Goal: Information Seeking & Learning: Check status

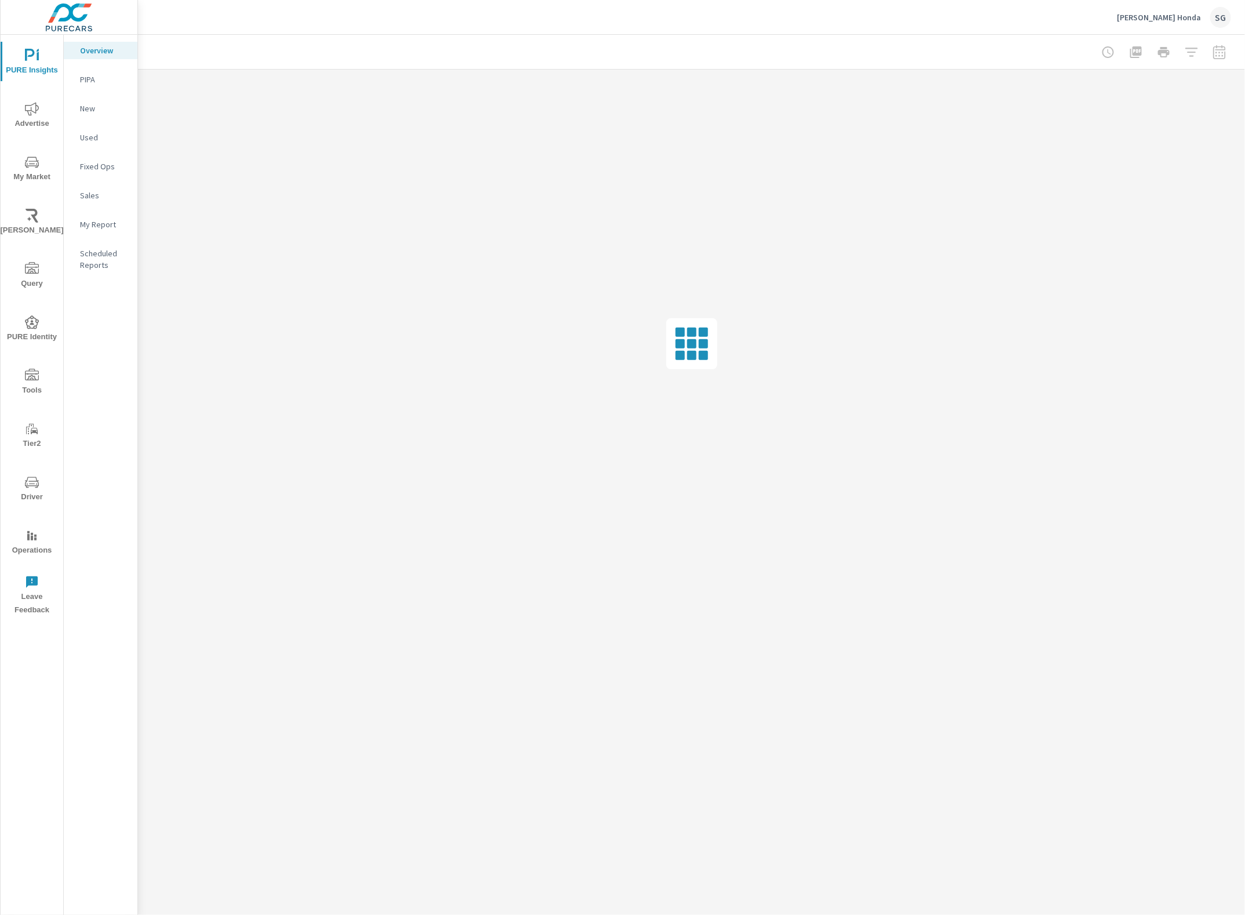
click at [39, 476] on span "Driver" at bounding box center [32, 490] width 56 height 28
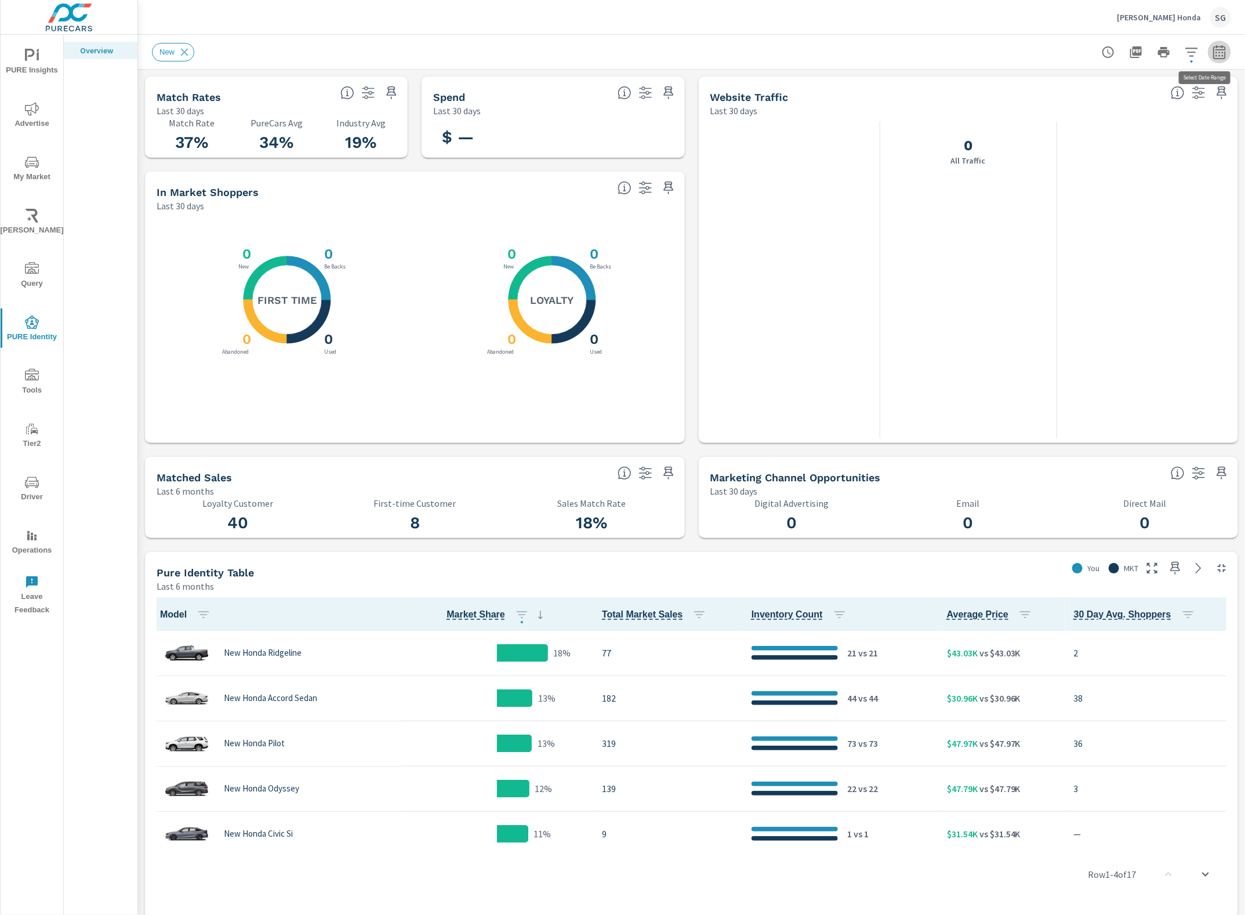
click at [1213, 53] on icon "button" at bounding box center [1220, 52] width 14 height 14
click at [1152, 100] on select "Custom Yesterday Last week Last 7 days Last 14 days Last 30 days Last 45 days L…" at bounding box center [1116, 100] width 116 height 23
click at [1058, 89] on select "Custom [DATE] Last week Last 7 days Last 14 days Last 30 days Last 45 days Last…" at bounding box center [1116, 100] width 116 height 23
select select "[DATE]"
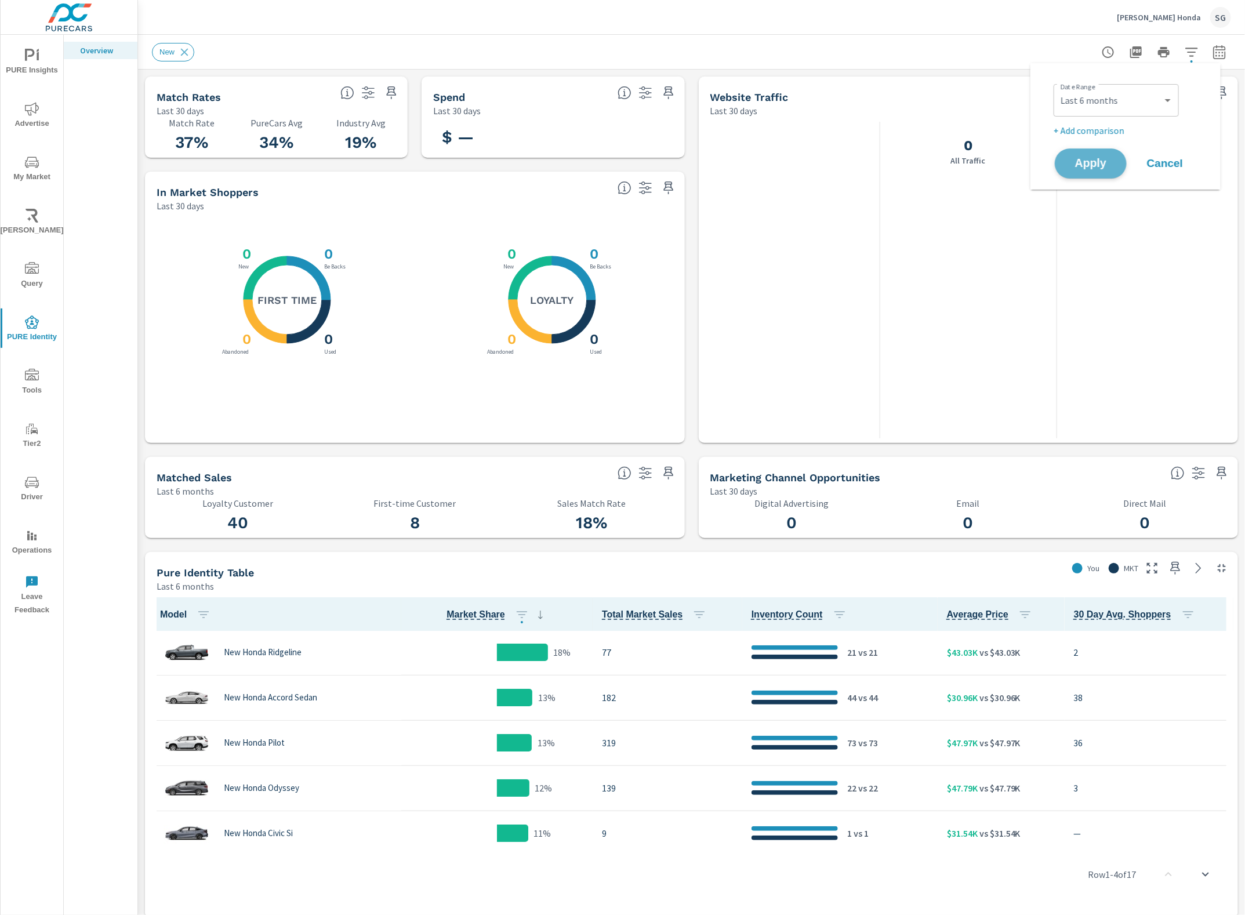
click at [1100, 158] on span "Apply" at bounding box center [1091, 163] width 48 height 11
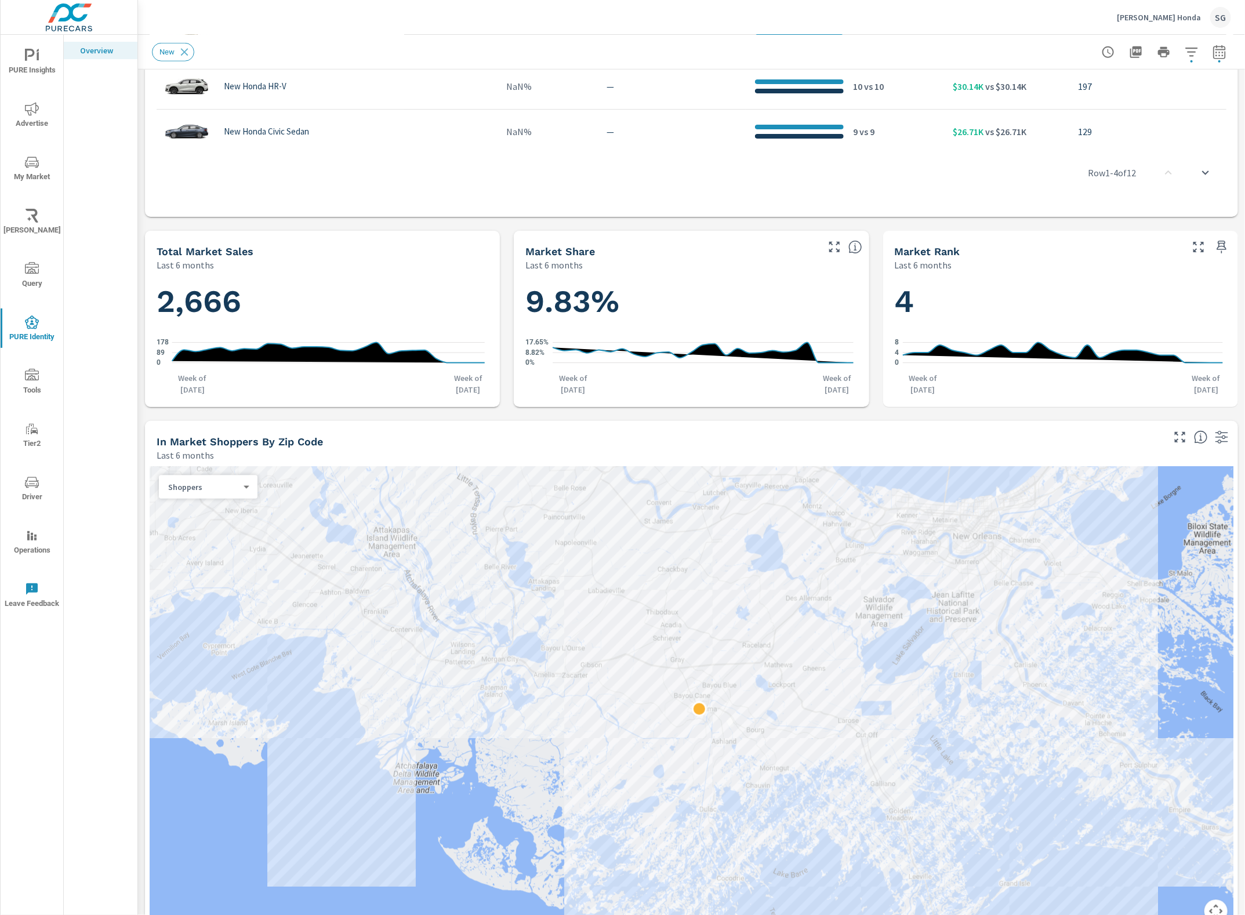
scroll to position [770, 0]
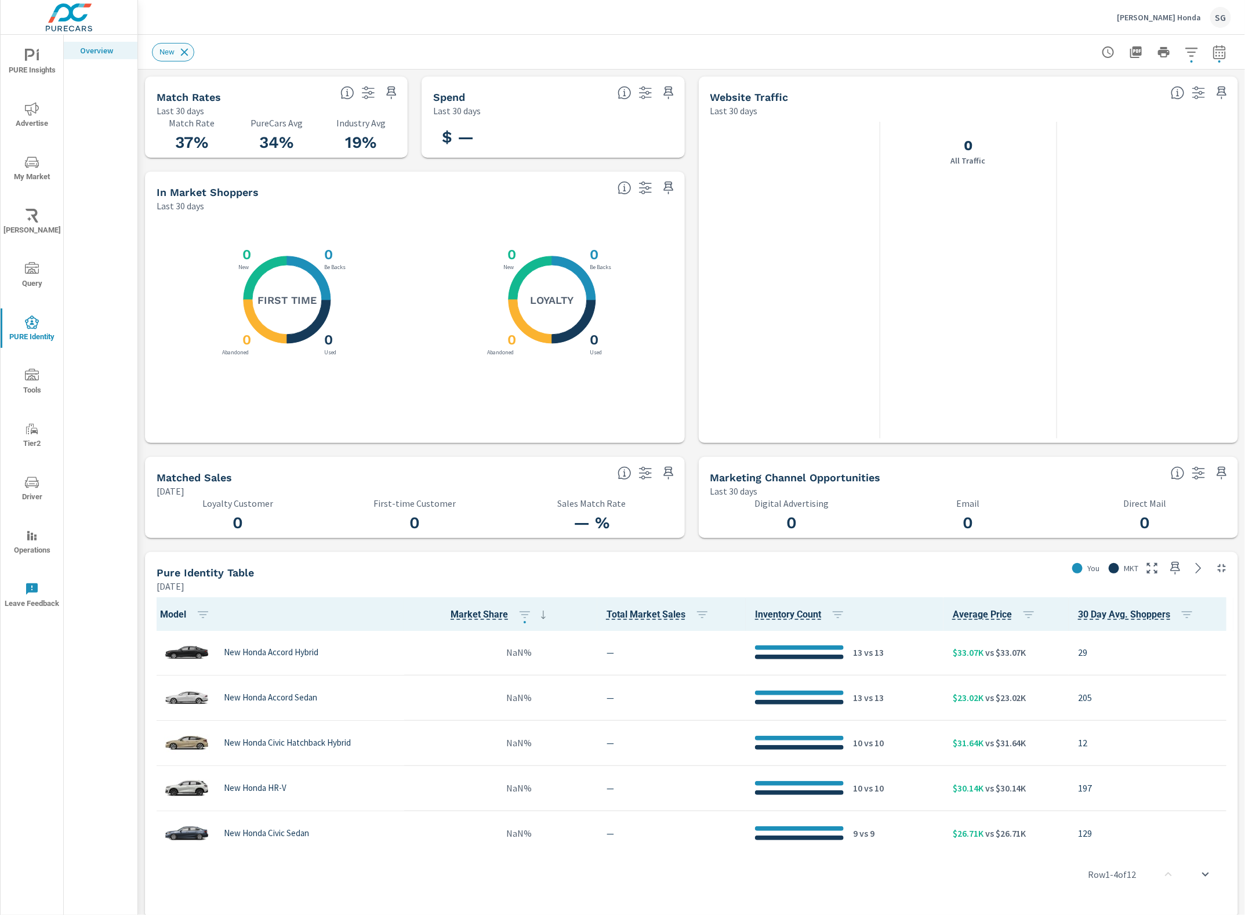
click at [183, 52] on icon at bounding box center [184, 52] width 13 height 13
click at [39, 104] on span "Advertise" at bounding box center [32, 116] width 56 height 28
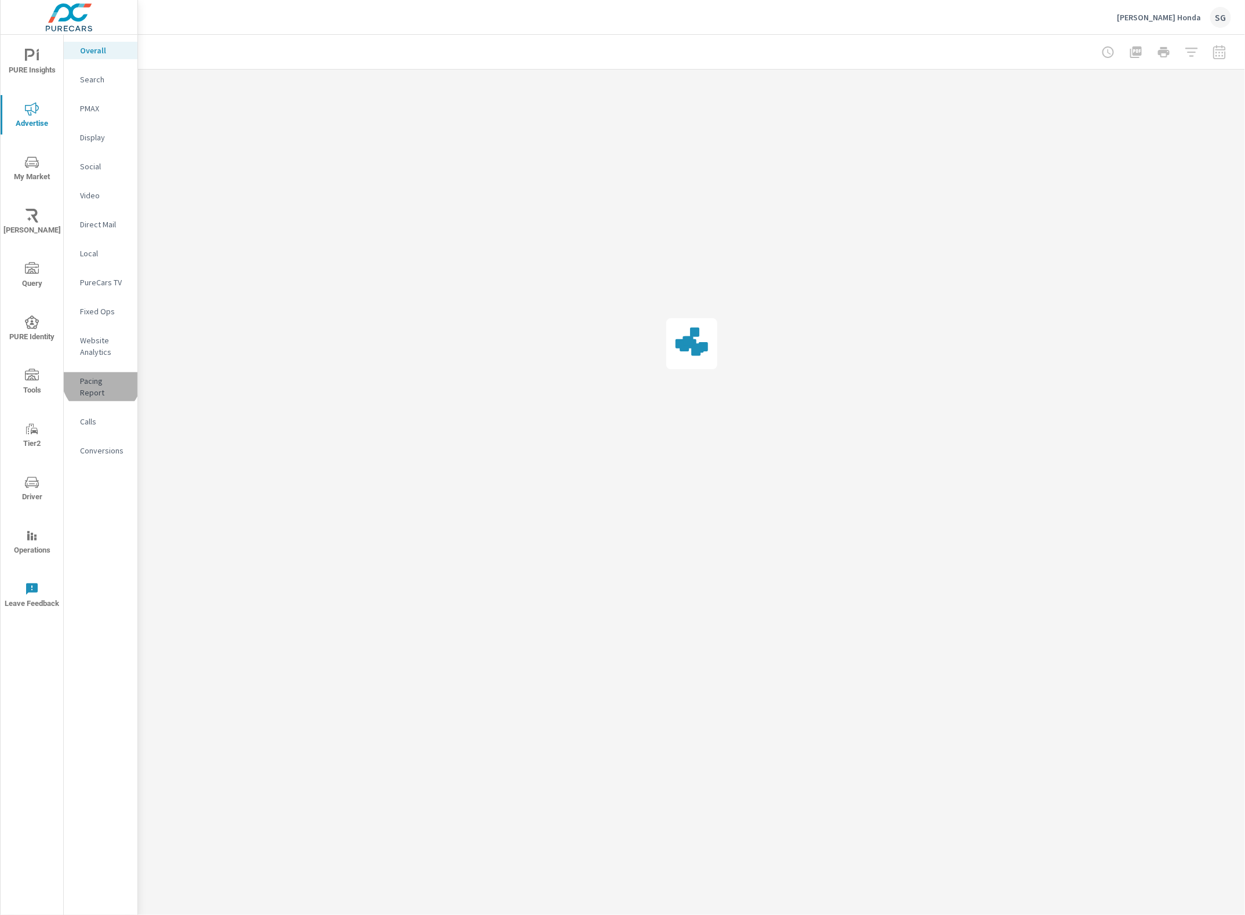
click at [101, 378] on p "Pacing Report" at bounding box center [104, 386] width 48 height 23
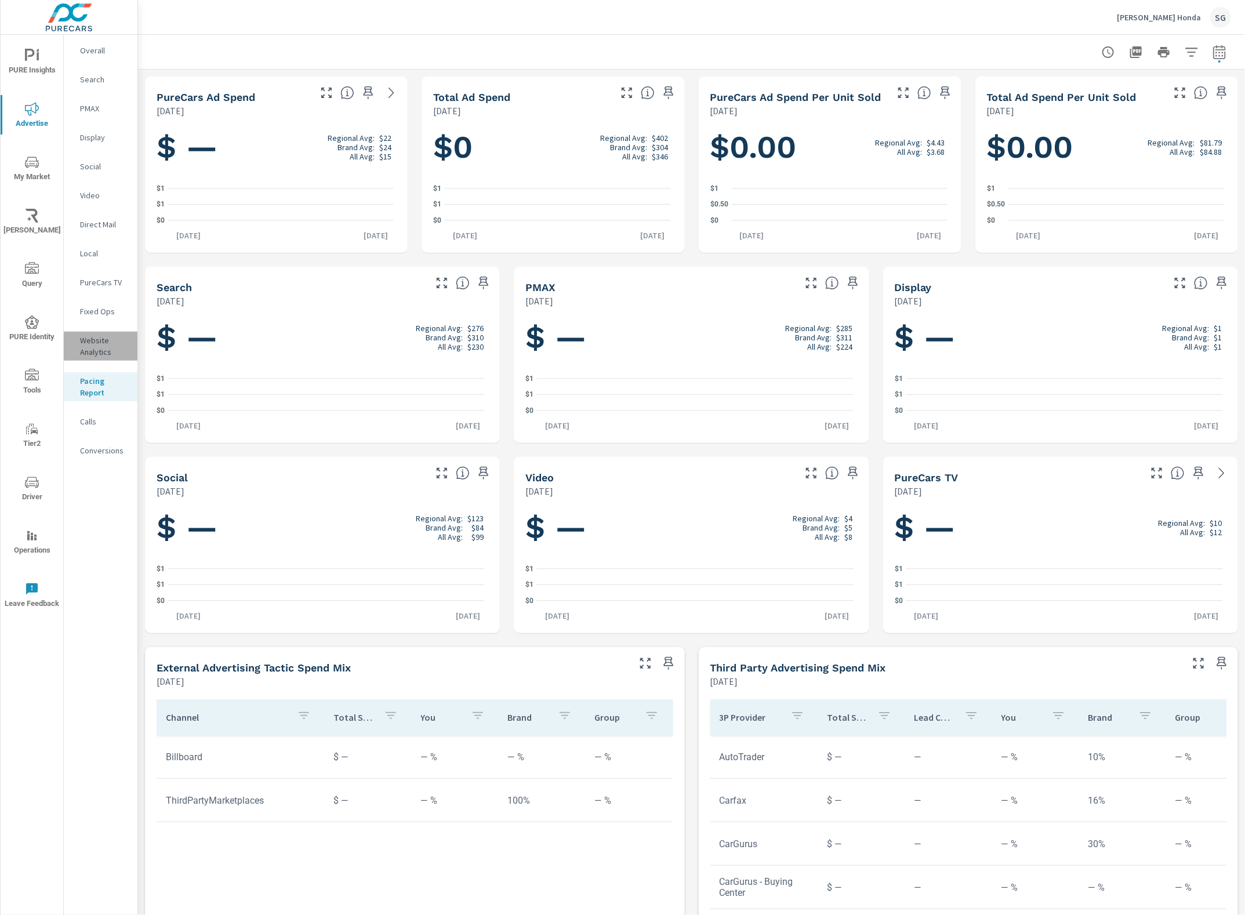
click at [97, 343] on p "Website Analytics" at bounding box center [104, 346] width 48 height 23
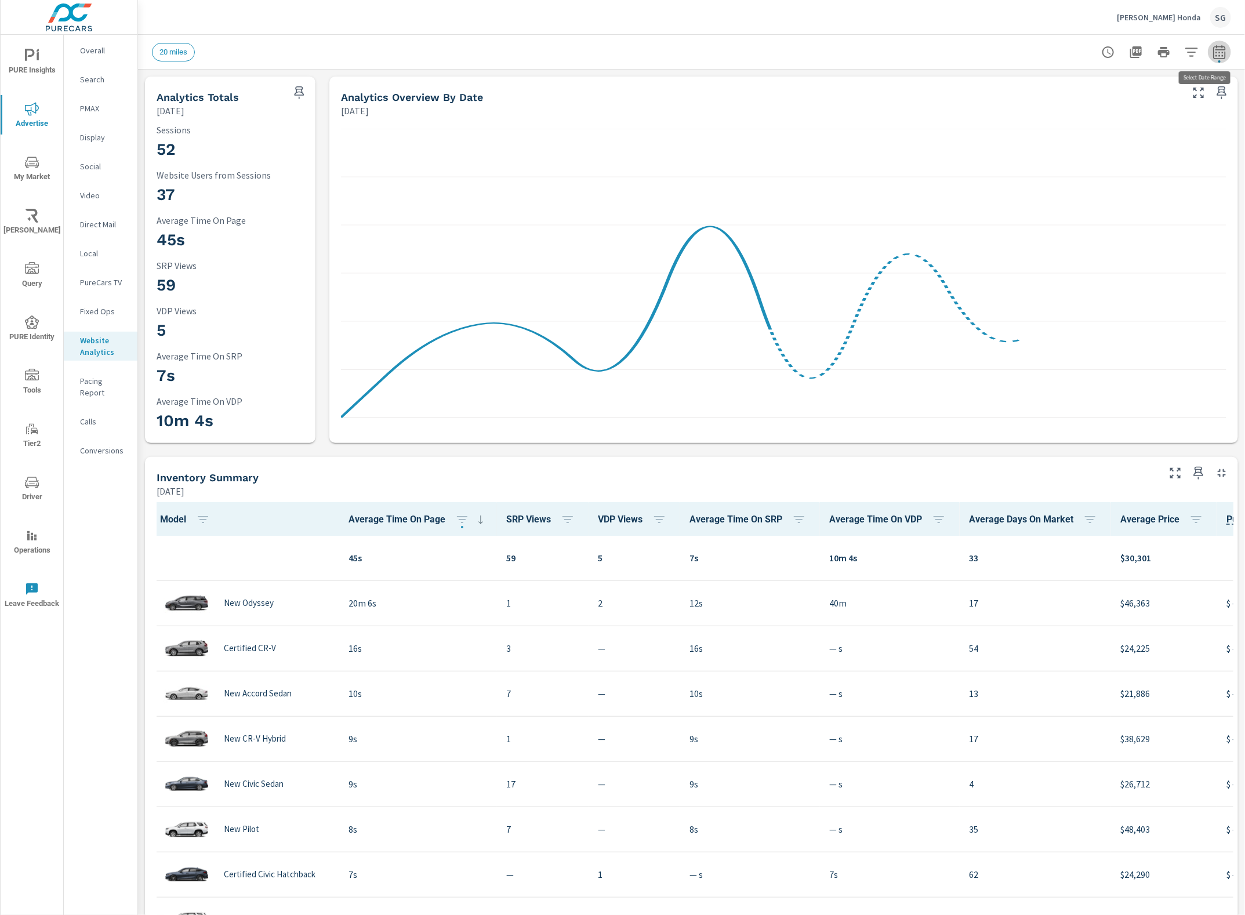
click at [1213, 50] on icon "button" at bounding box center [1220, 52] width 14 height 14
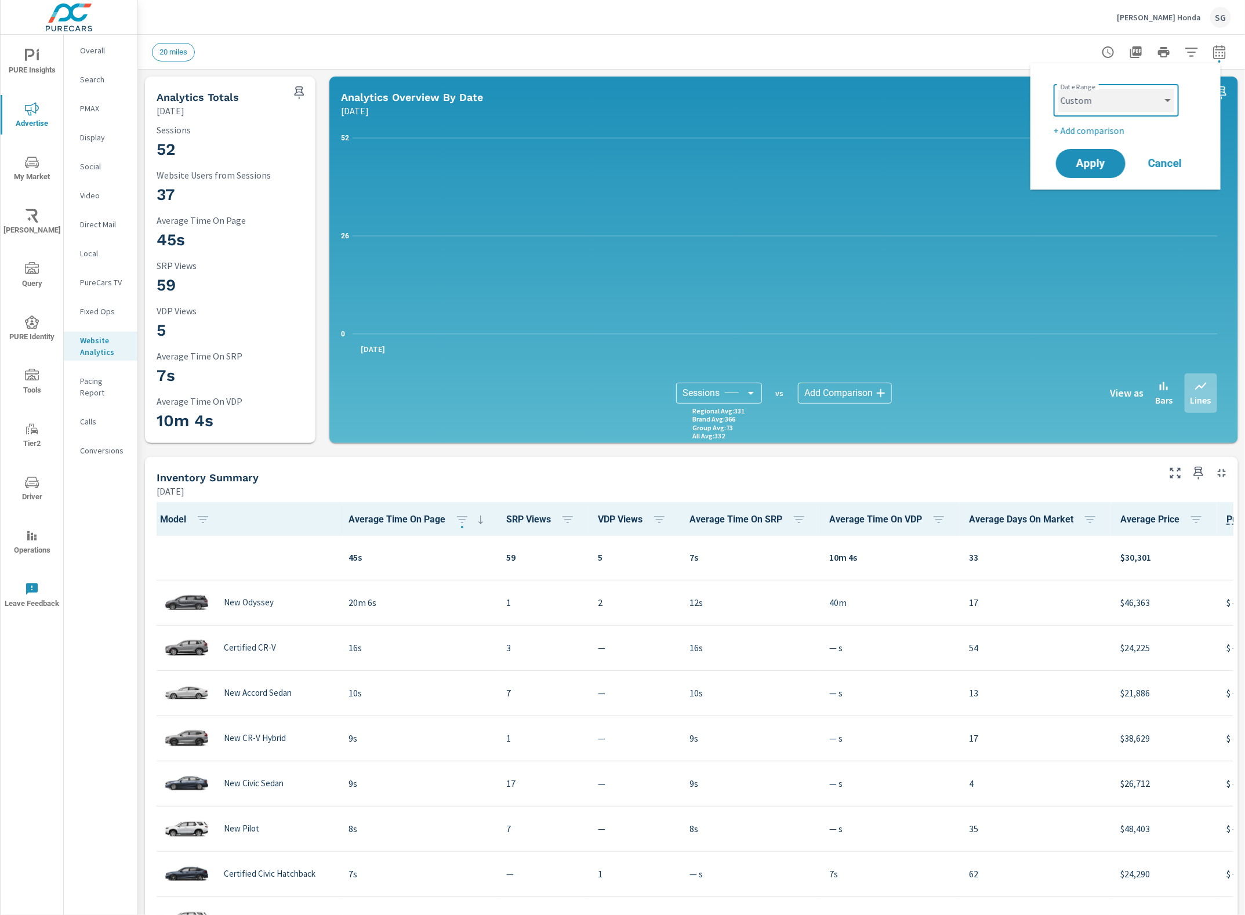
click at [1156, 94] on select "Custom [DATE] Last week Last 7 days Last 14 days Last 30 days Last 45 days Last…" at bounding box center [1116, 100] width 116 height 23
click at [1058, 89] on select "Custom [DATE] Last week Last 7 days Last 14 days Last 30 days Last 45 days Last…" at bounding box center [1116, 100] width 116 height 23
select select "Last 30 days"
click at [1092, 164] on span "Apply" at bounding box center [1091, 163] width 48 height 11
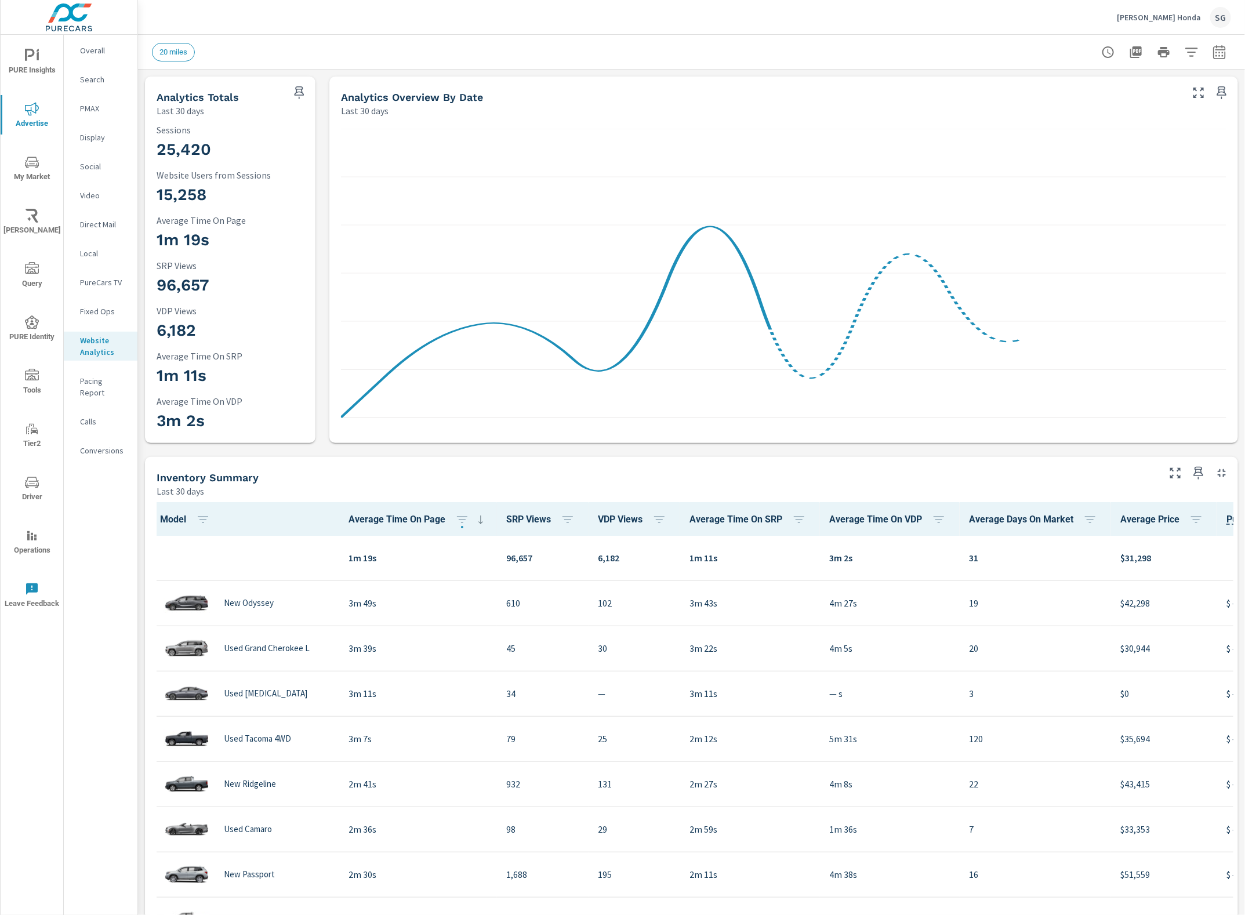
scroll to position [1, 0]
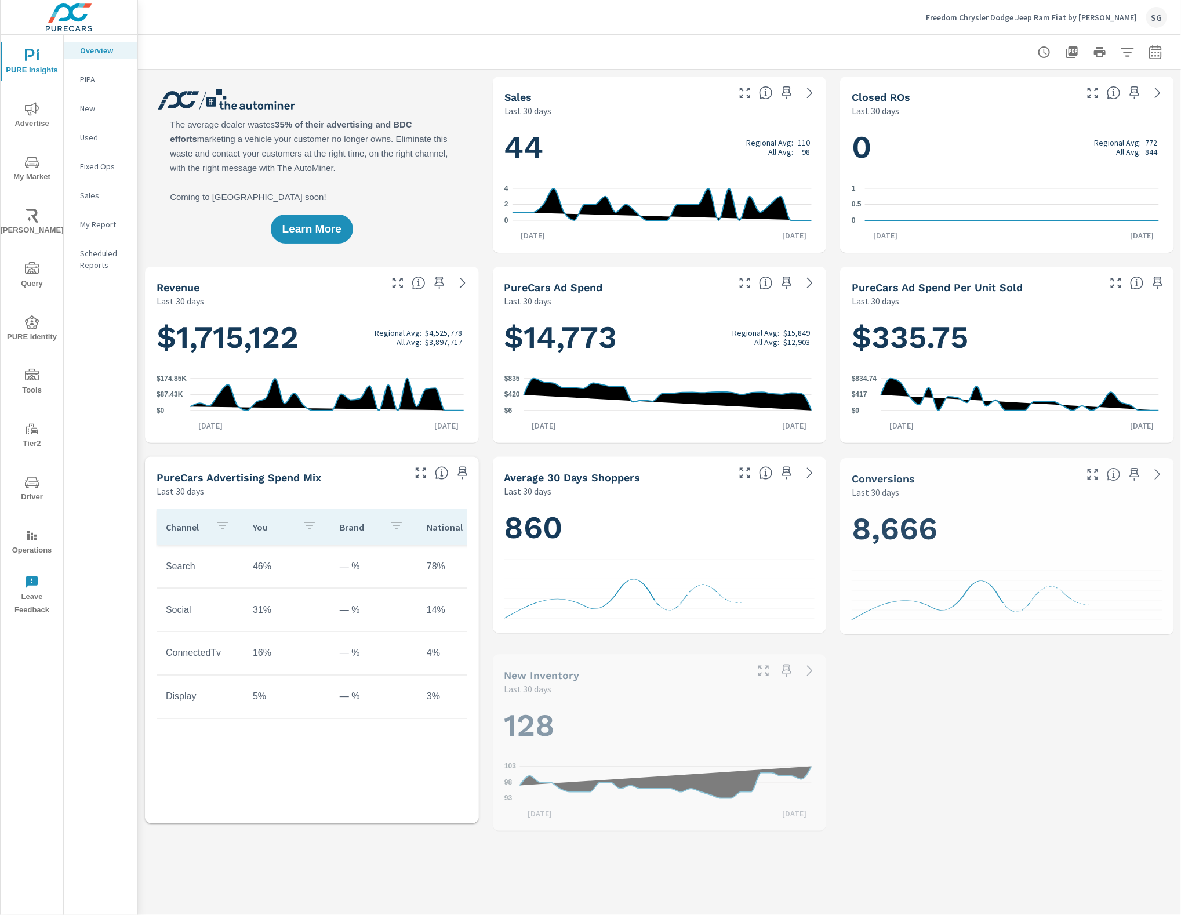
click at [17, 374] on span "Tools" at bounding box center [32, 383] width 56 height 28
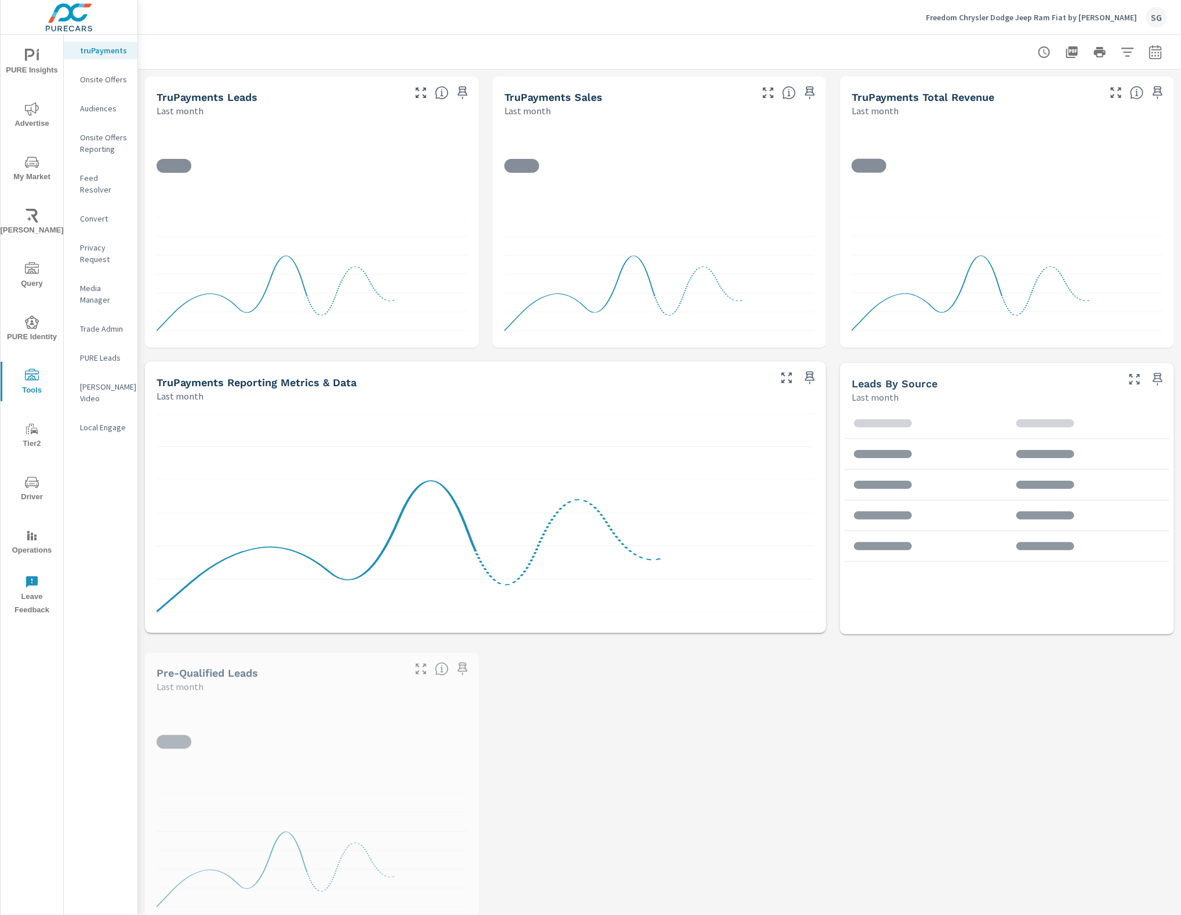
click at [100, 173] on p "Feed Resolver" at bounding box center [104, 183] width 48 height 23
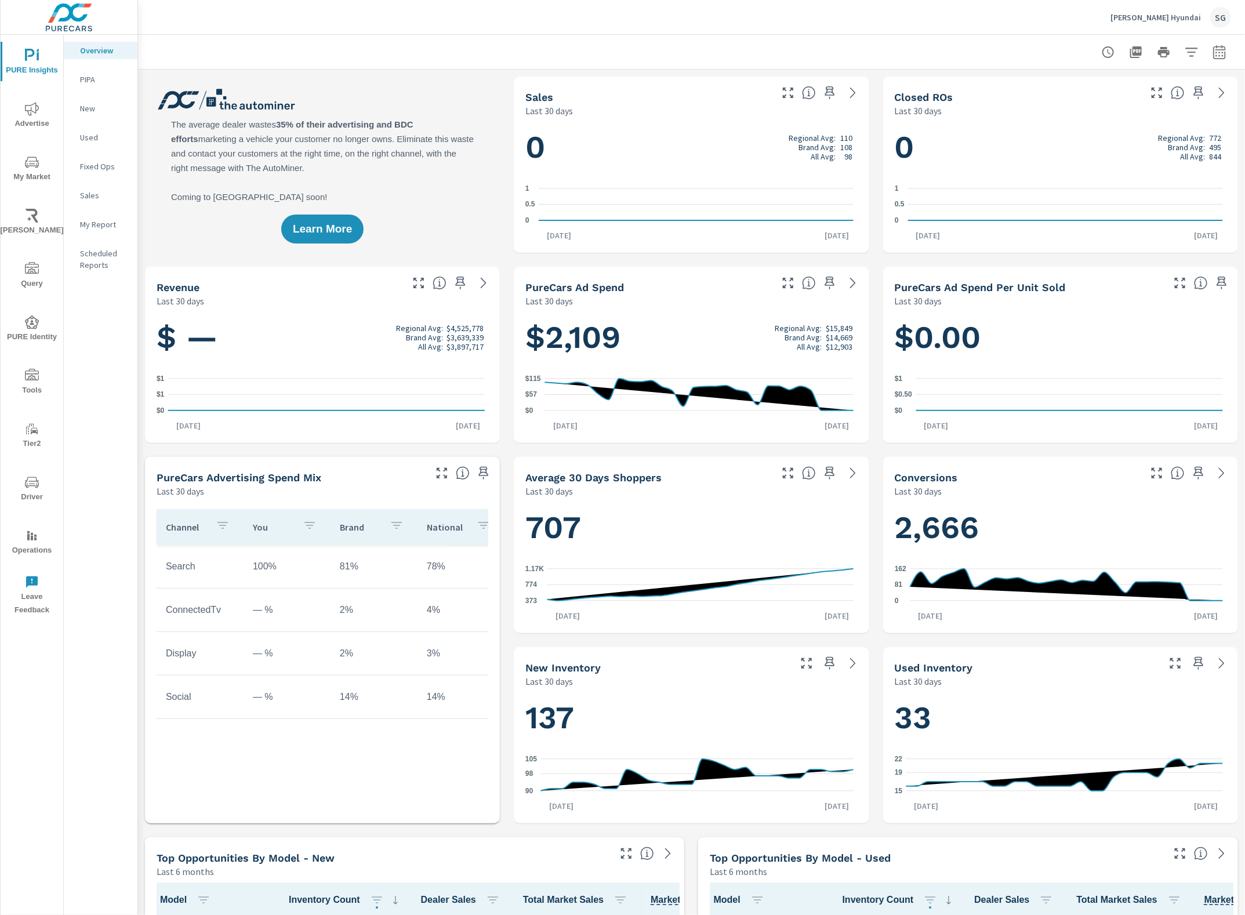
click at [43, 488] on span "Driver" at bounding box center [32, 490] width 56 height 28
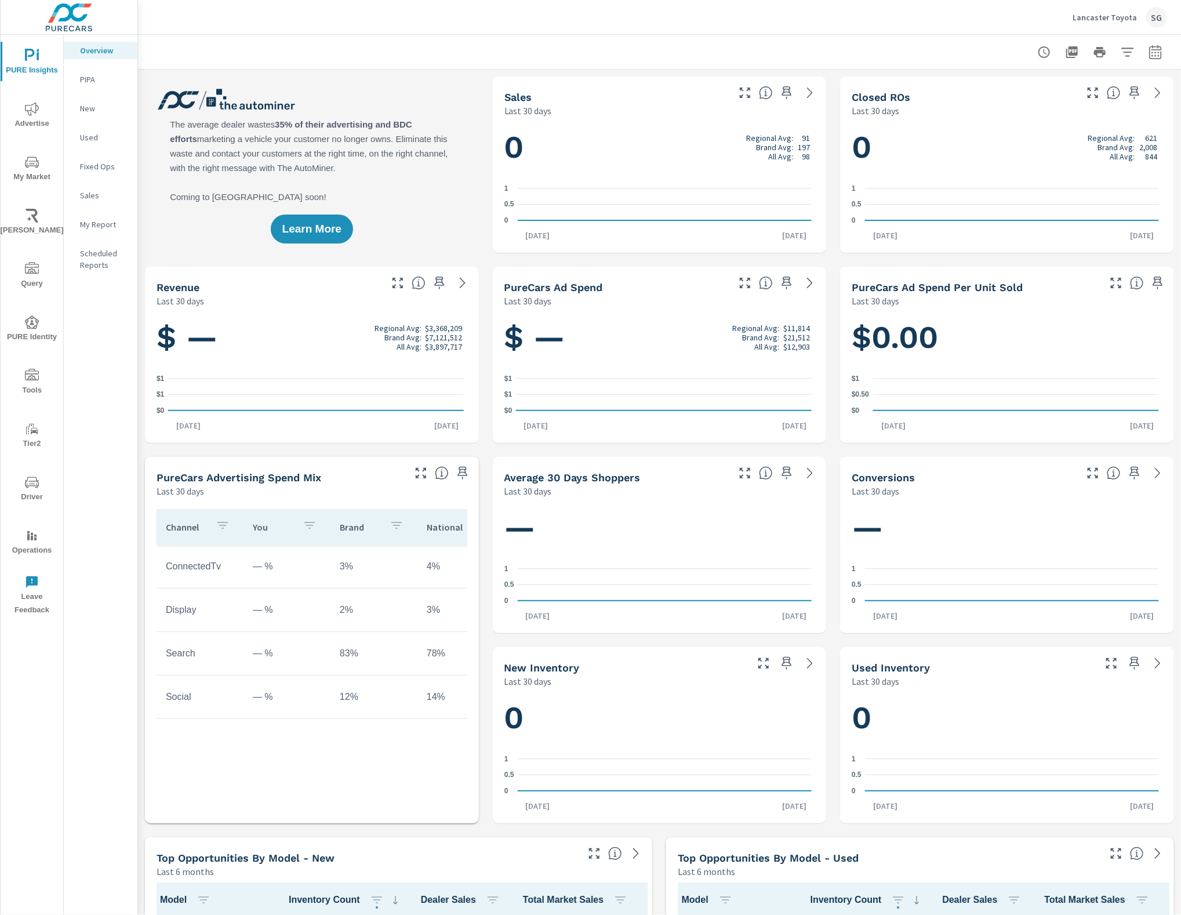
click at [31, 157] on icon "nav menu" at bounding box center [32, 162] width 14 height 14
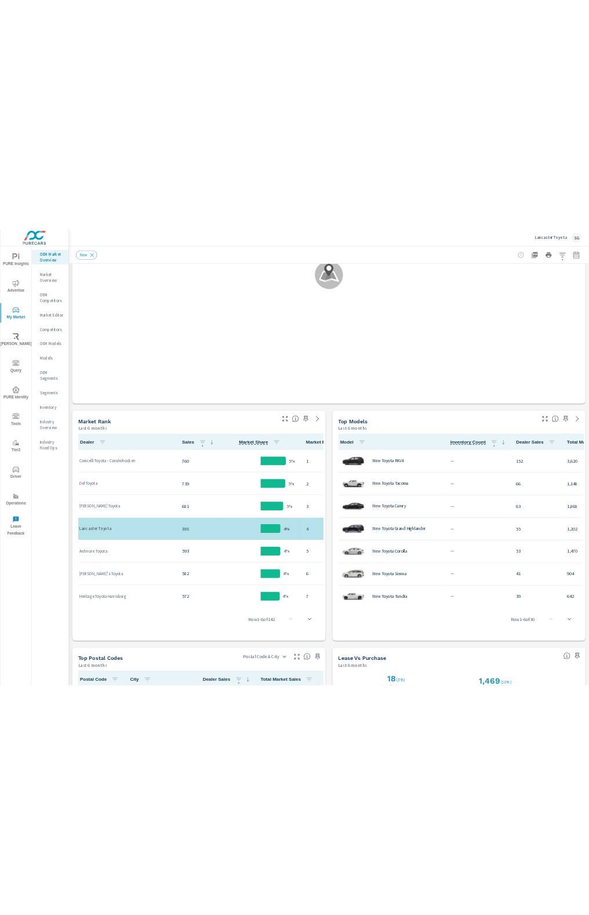
scroll to position [362, 0]
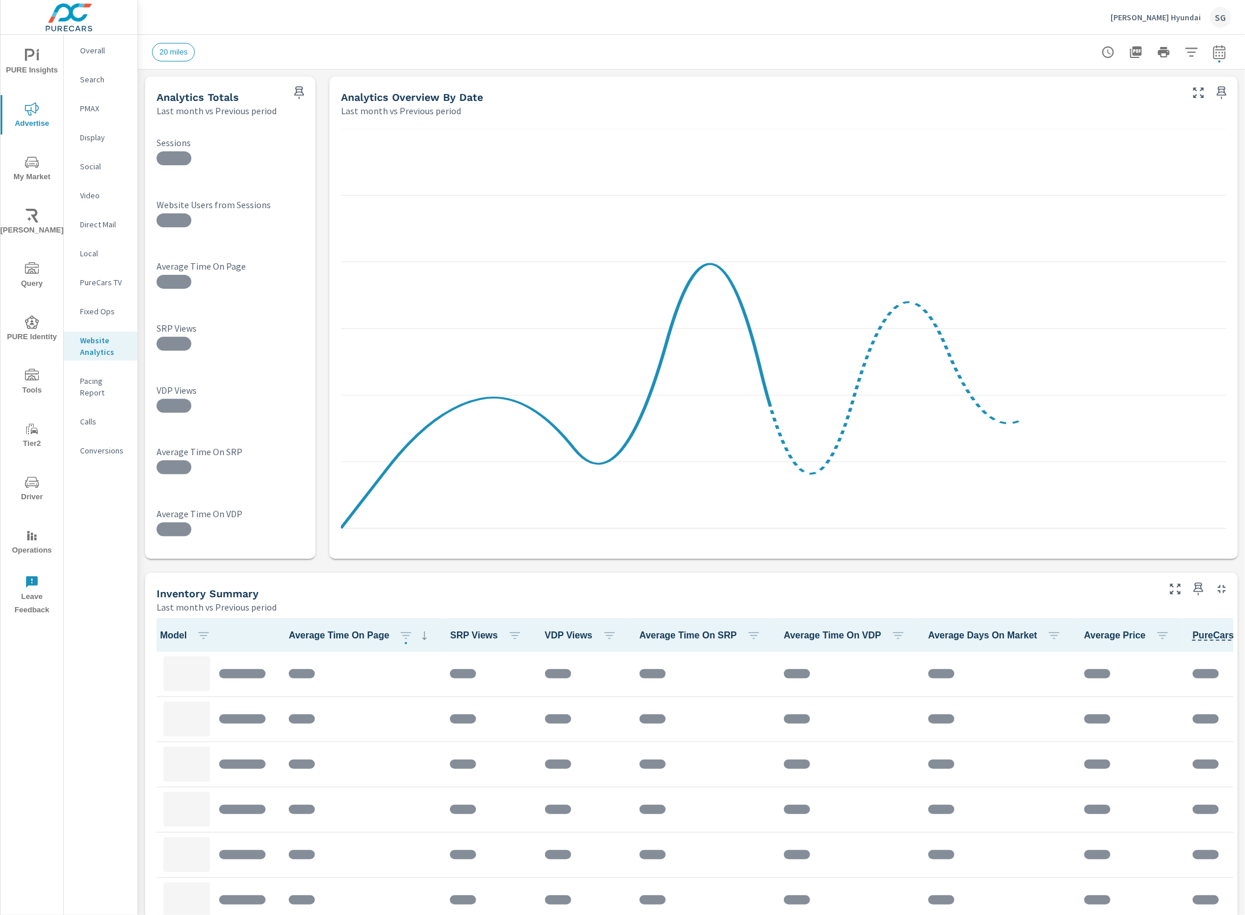
drag, startPoint x: 1212, startPoint y: 52, endPoint x: 1209, endPoint y: 58, distance: 6.5
click at [1213, 52] on icon "button" at bounding box center [1220, 52] width 14 height 14
select select "Last month"
select select "Previous period"
click at [1123, 106] on select "Custom [DATE] Last week Last 7 days Last 14 days Last 30 days Last 45 days Last…" at bounding box center [1116, 100] width 116 height 23
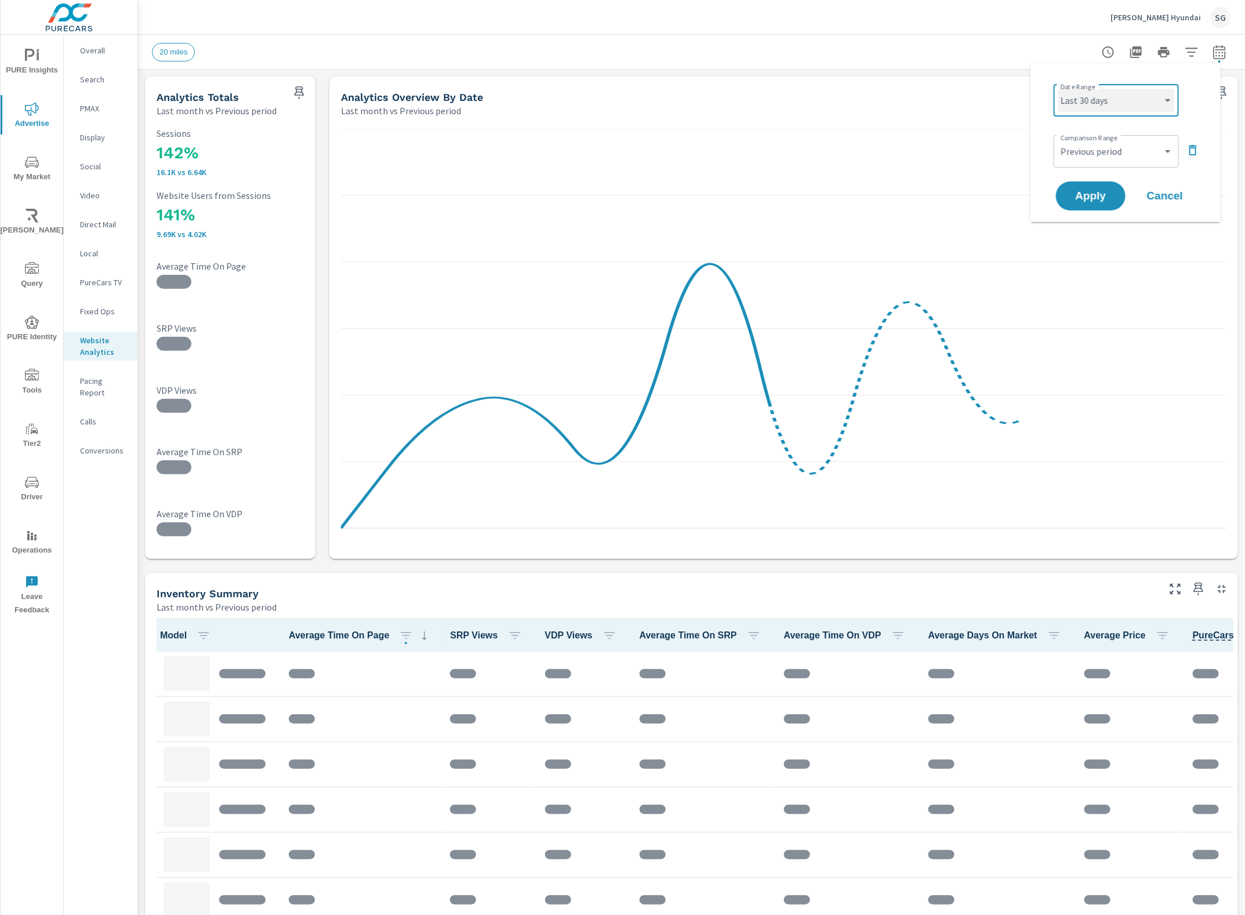
click at [1058, 89] on select "Custom [DATE] Last week Last 7 days Last 14 days Last 30 days Last 45 days Last…" at bounding box center [1116, 100] width 116 height 23
select select "Last 30 days"
click at [1089, 191] on span "Apply" at bounding box center [1091, 196] width 48 height 11
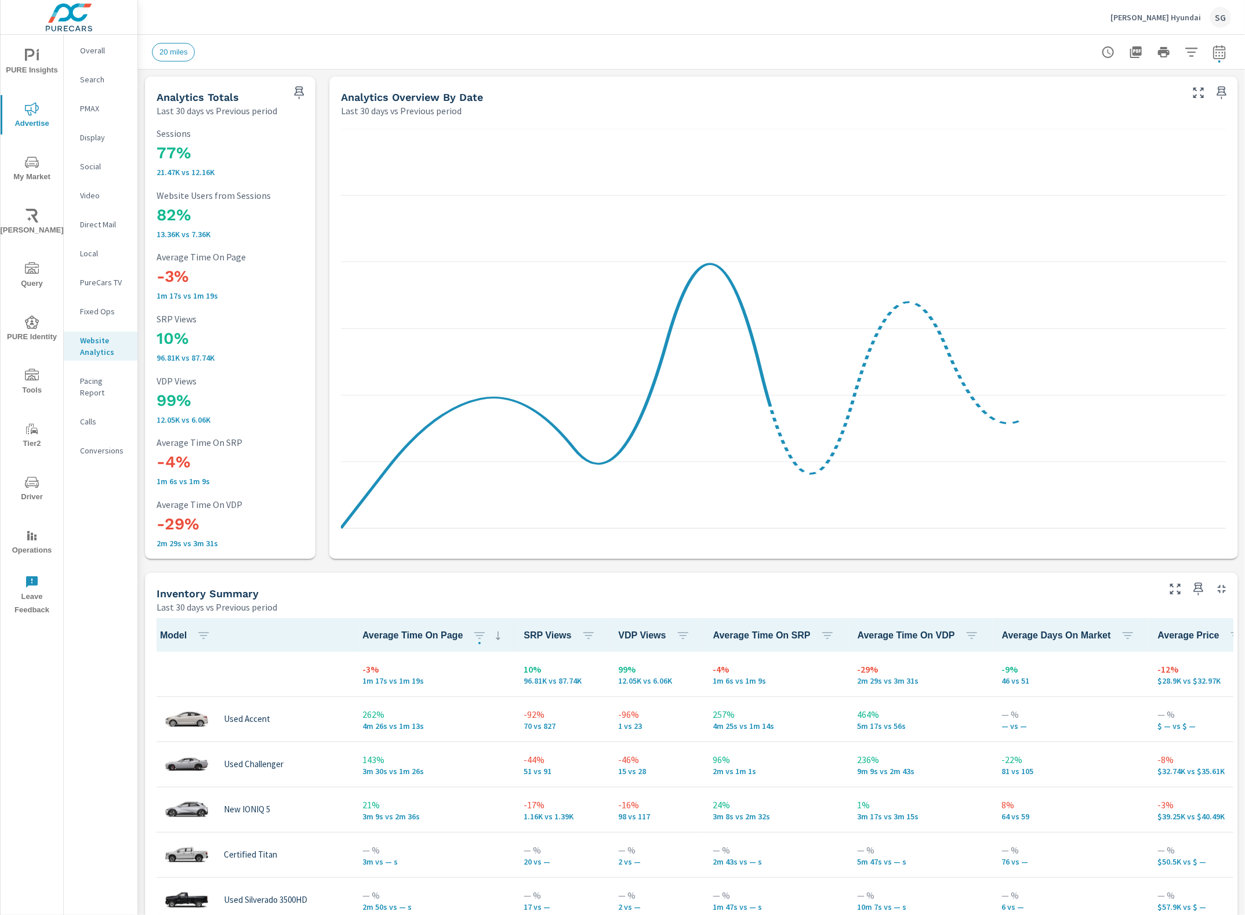
scroll to position [1, 0]
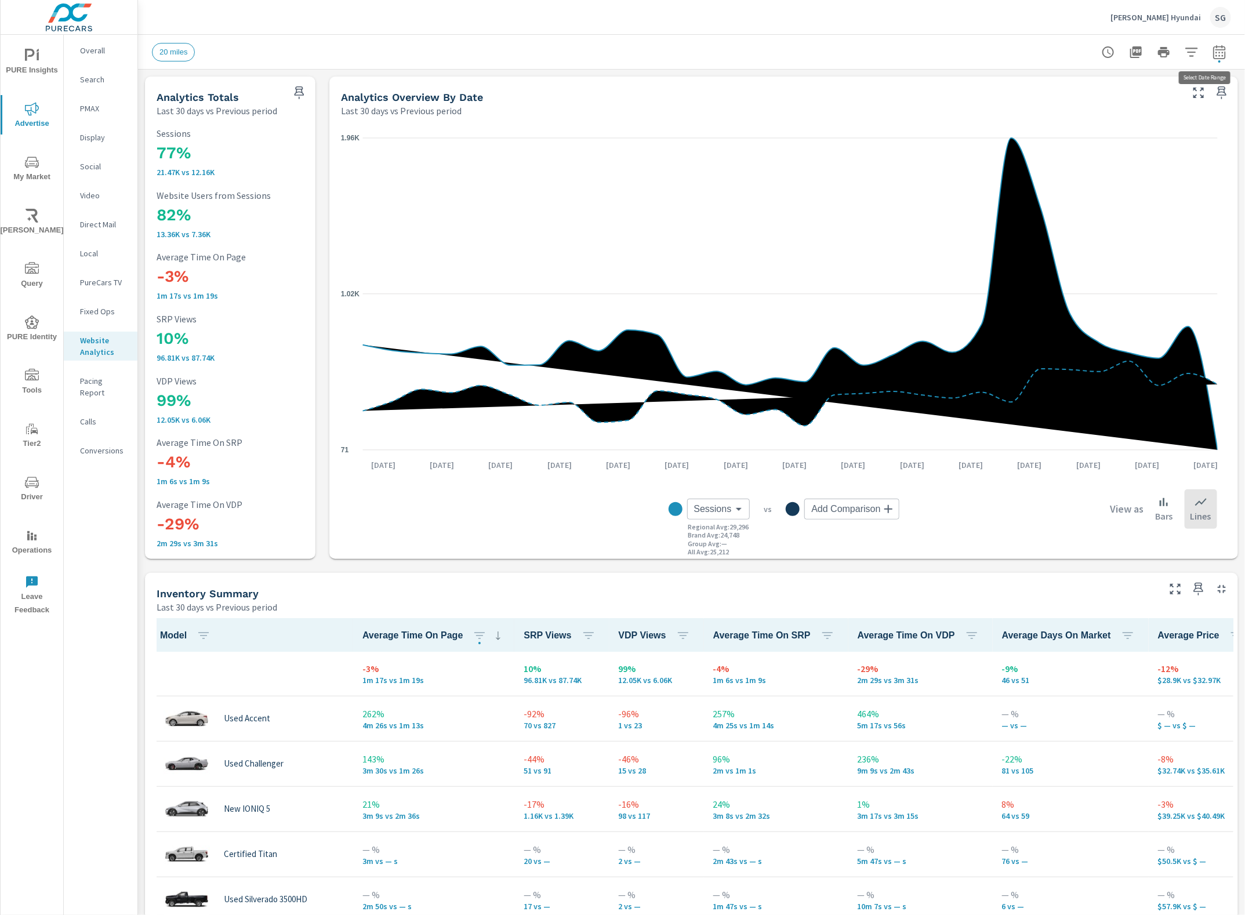
click at [1213, 55] on icon "button" at bounding box center [1220, 52] width 14 height 14
select select "Last 30 days"
select select "Previous period"
click at [1192, 153] on icon "button" at bounding box center [1193, 150] width 14 height 14
click at [1103, 167] on span "Apply" at bounding box center [1091, 163] width 48 height 11
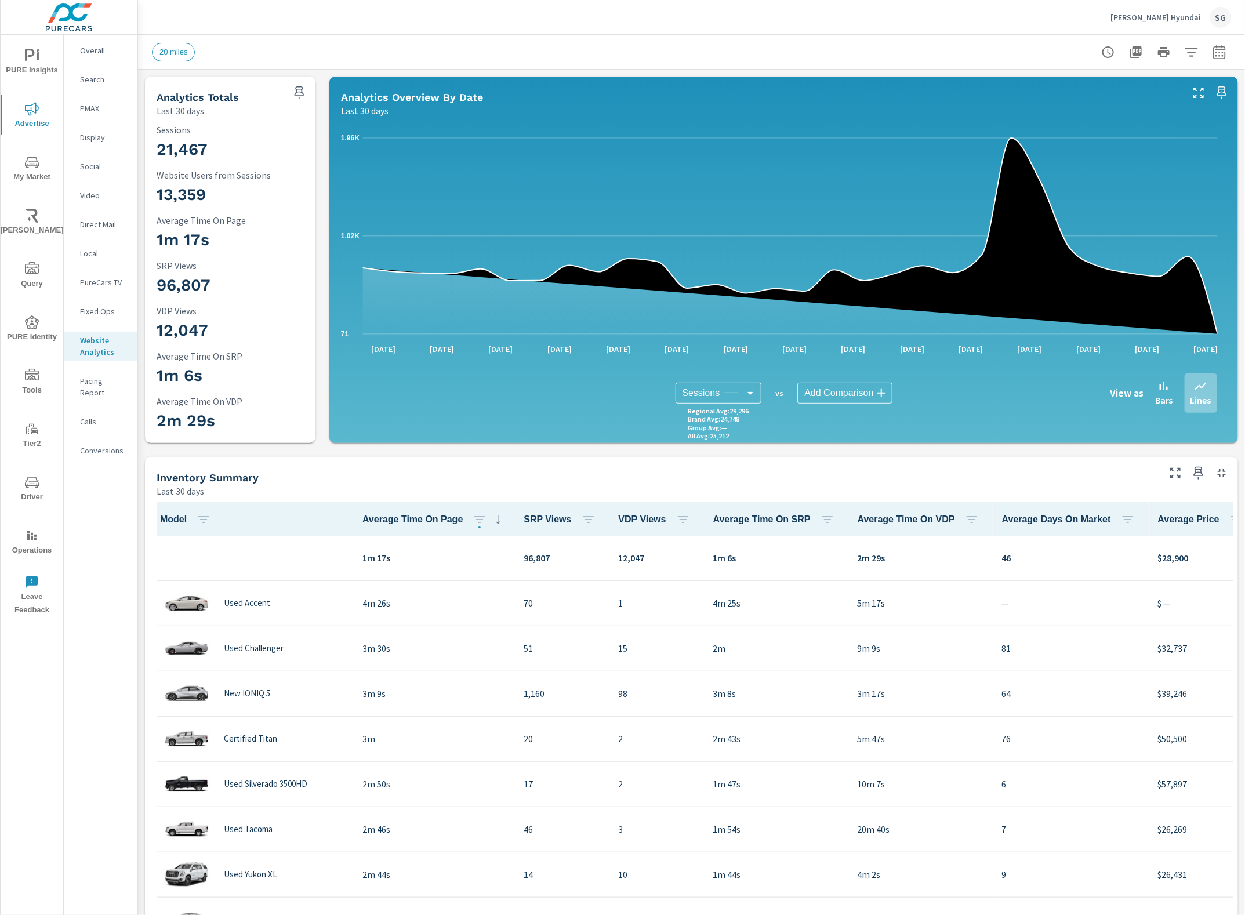
scroll to position [1, 0]
